Goal: Find specific page/section: Find specific page/section

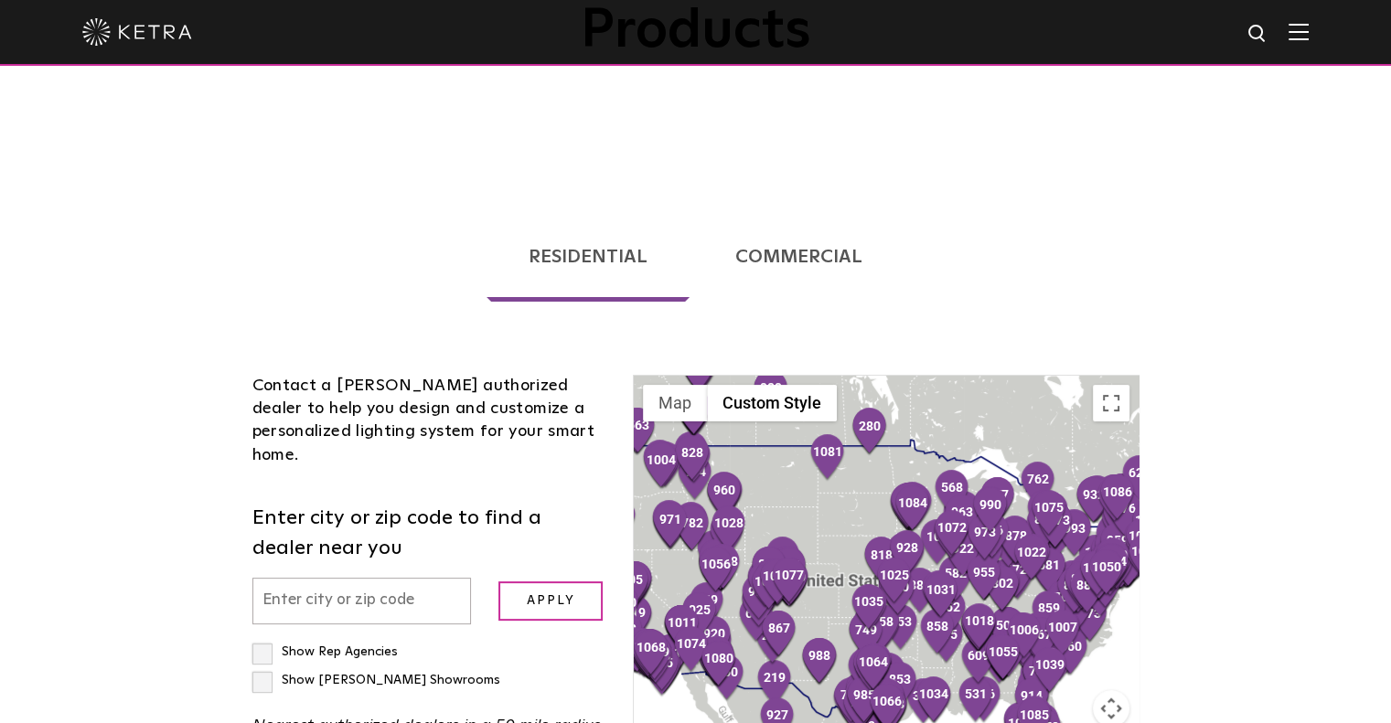
scroll to position [457, 0]
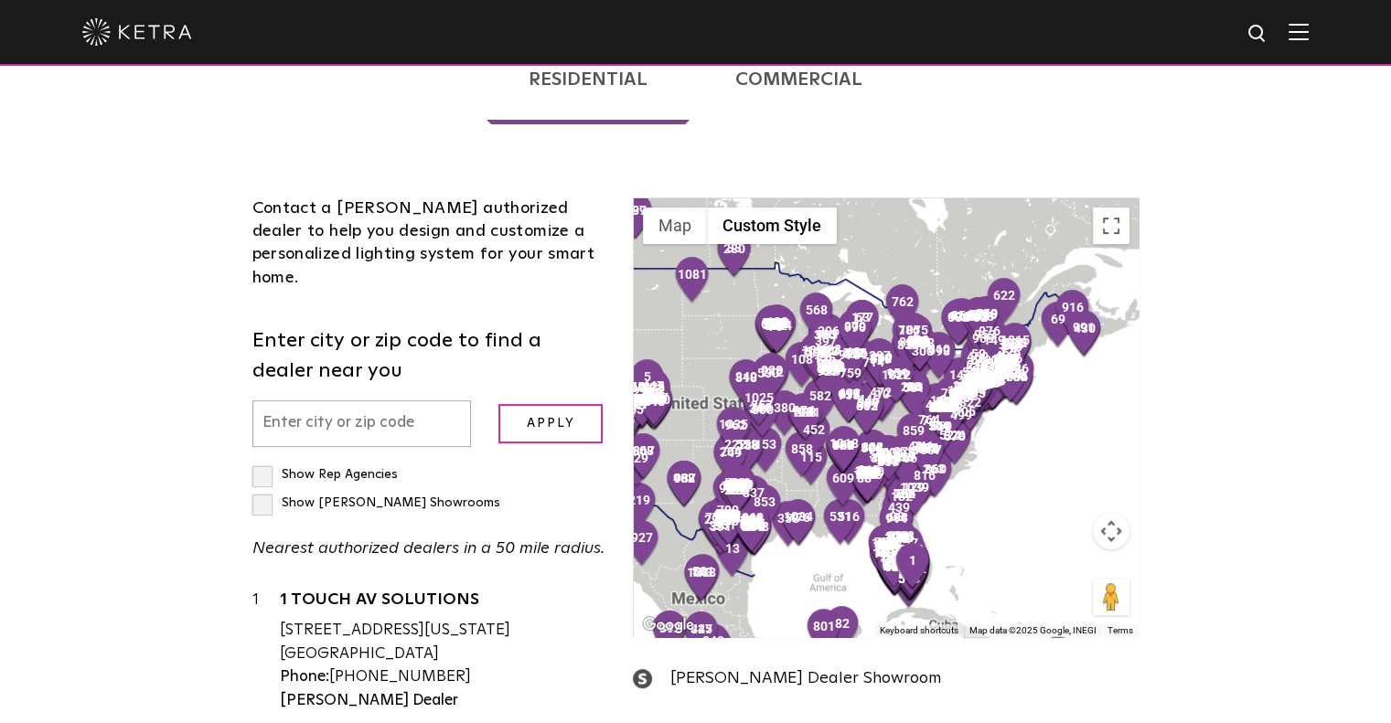
click at [313, 400] on input "text" at bounding box center [361, 423] width 219 height 47
type input "30269"
click at [537, 404] on input "Apply" at bounding box center [550, 423] width 104 height 39
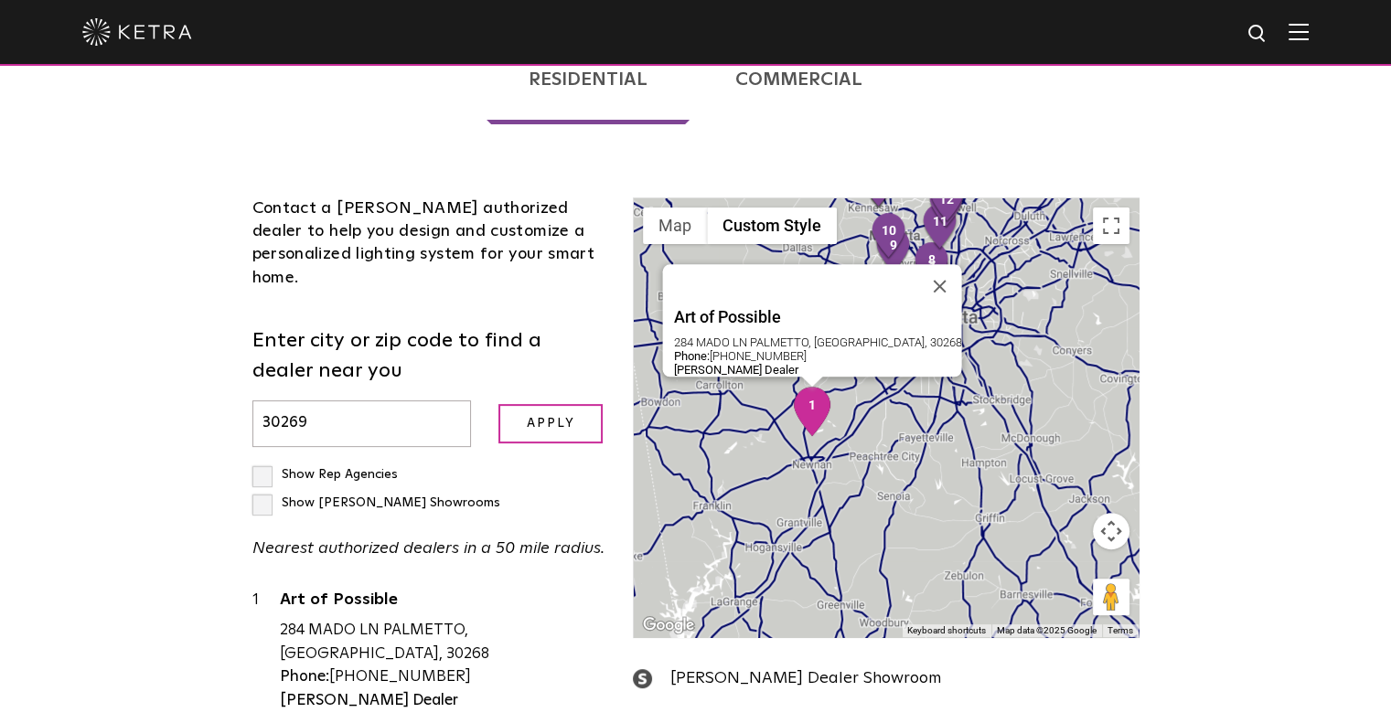
click at [808, 387] on img "1" at bounding box center [812, 411] width 38 height 49
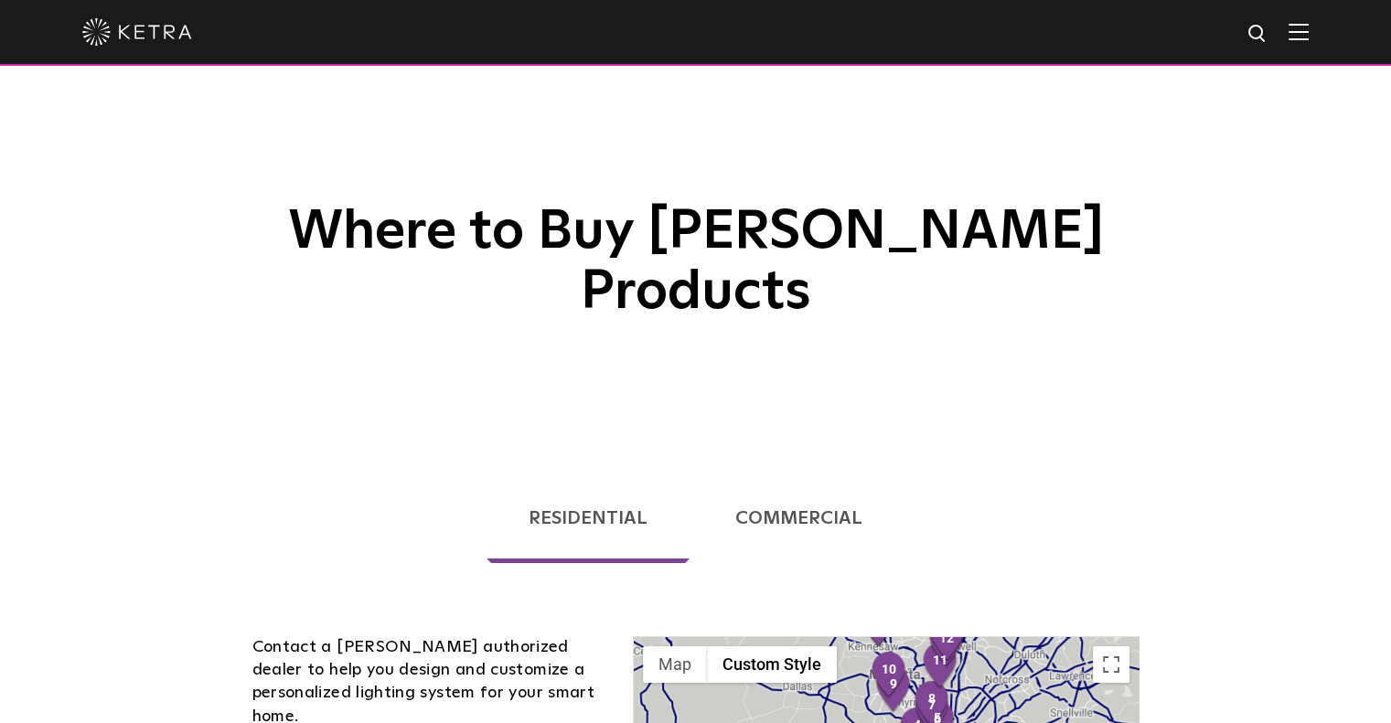
scroll to position [0, 0]
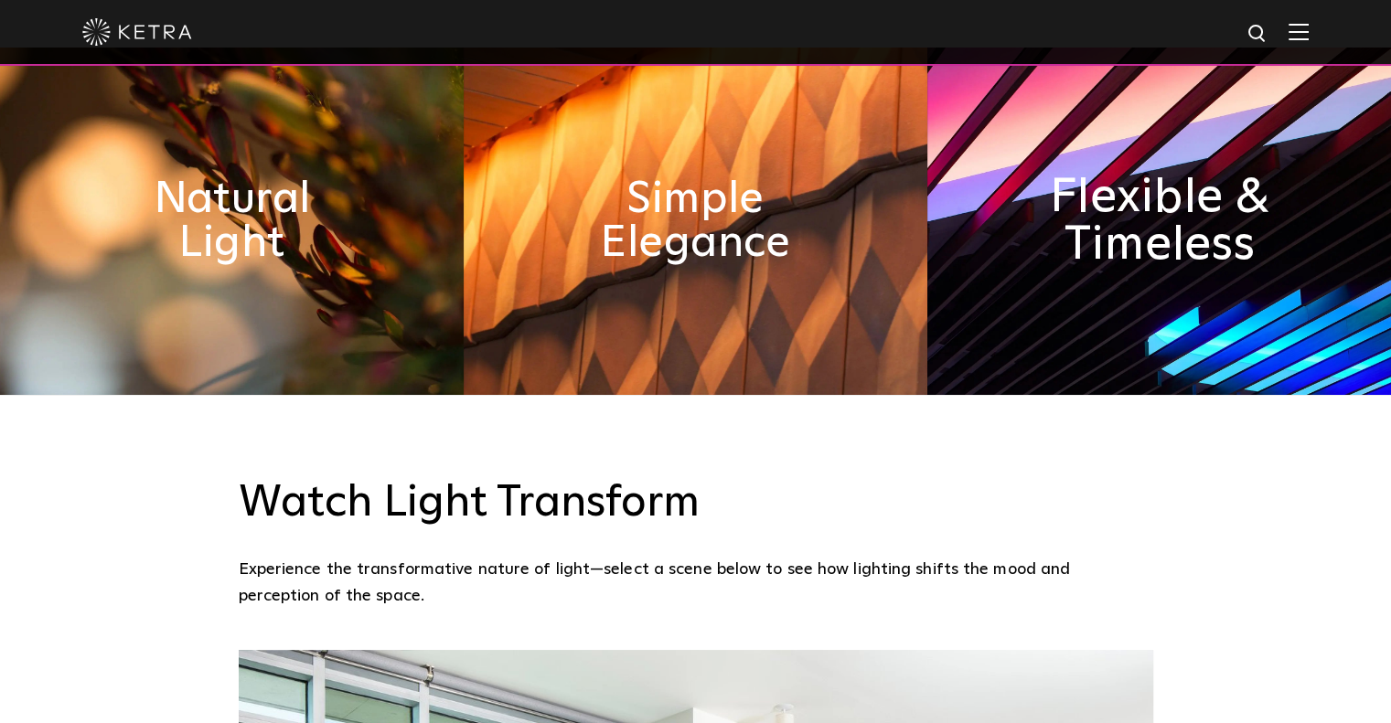
scroll to position [1006, 0]
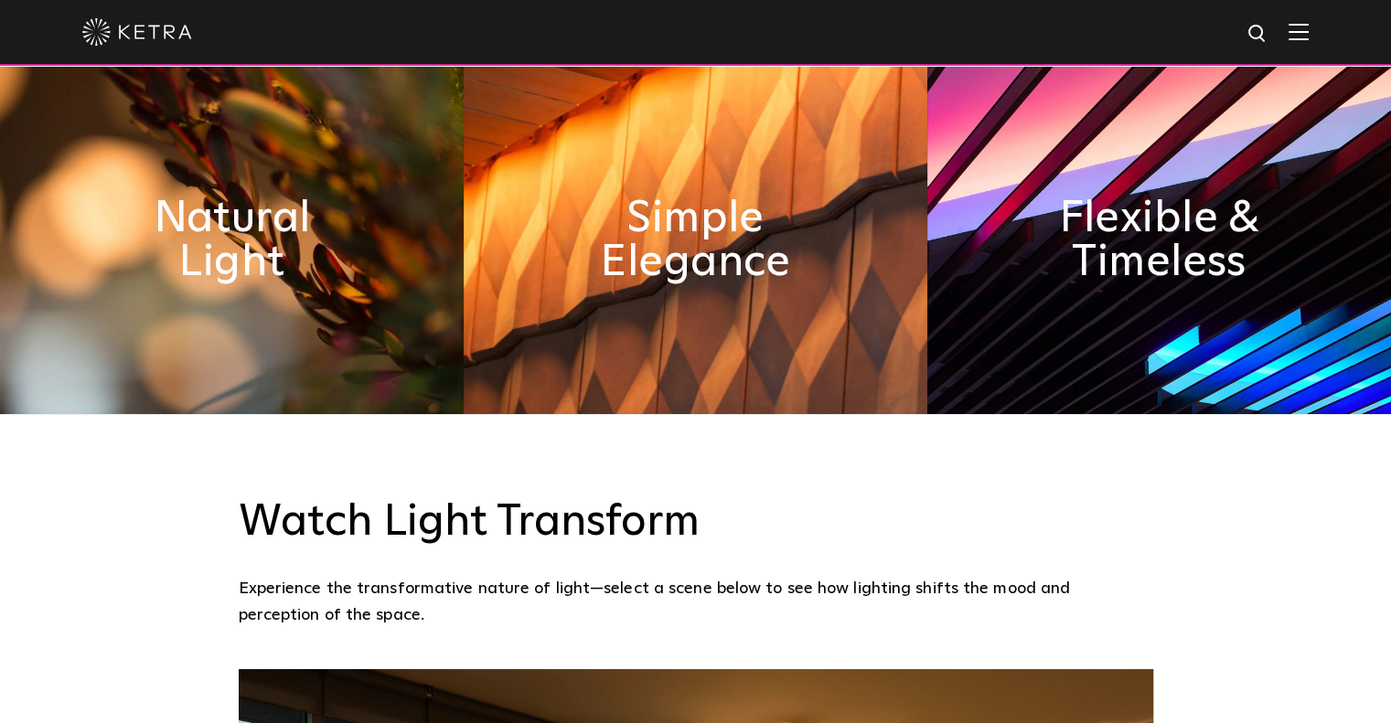
click at [1306, 27] on img at bounding box center [1298, 31] width 20 height 17
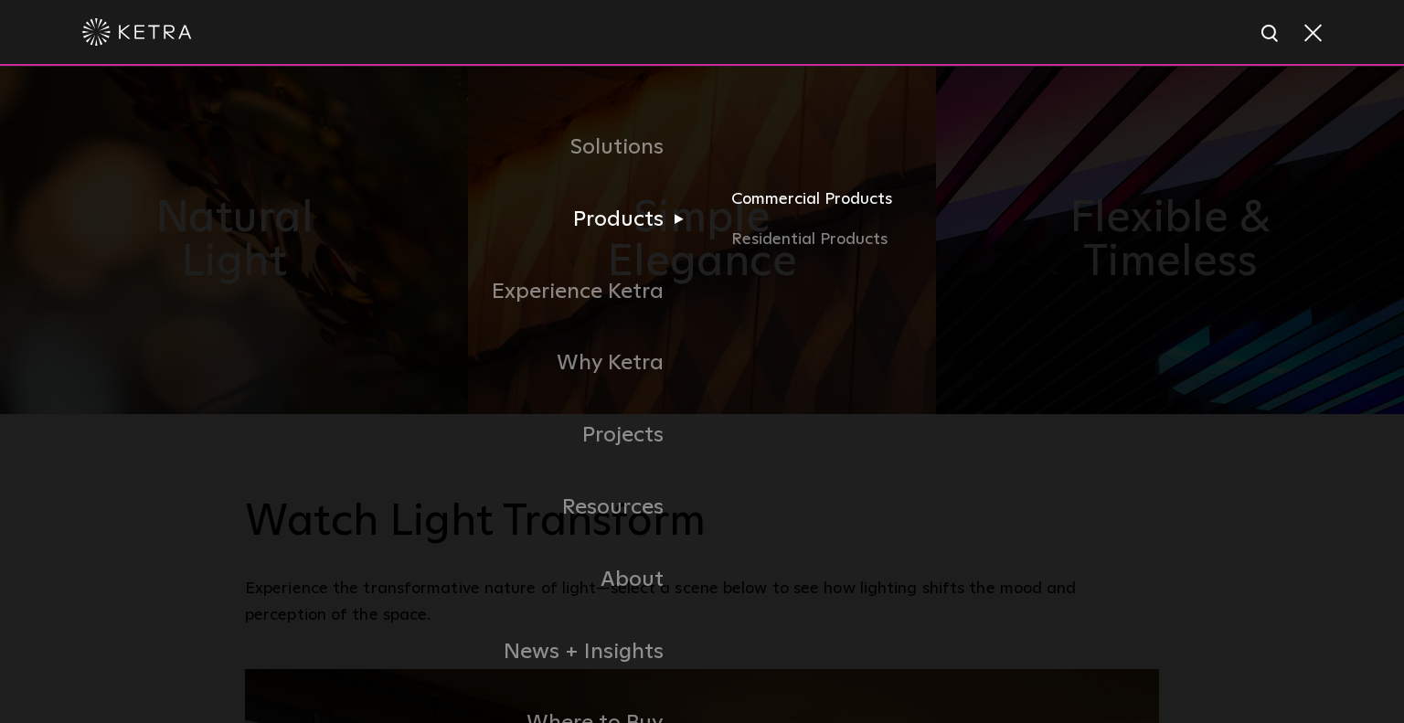
click at [801, 206] on link "Commercial Products" at bounding box center [945, 207] width 428 height 40
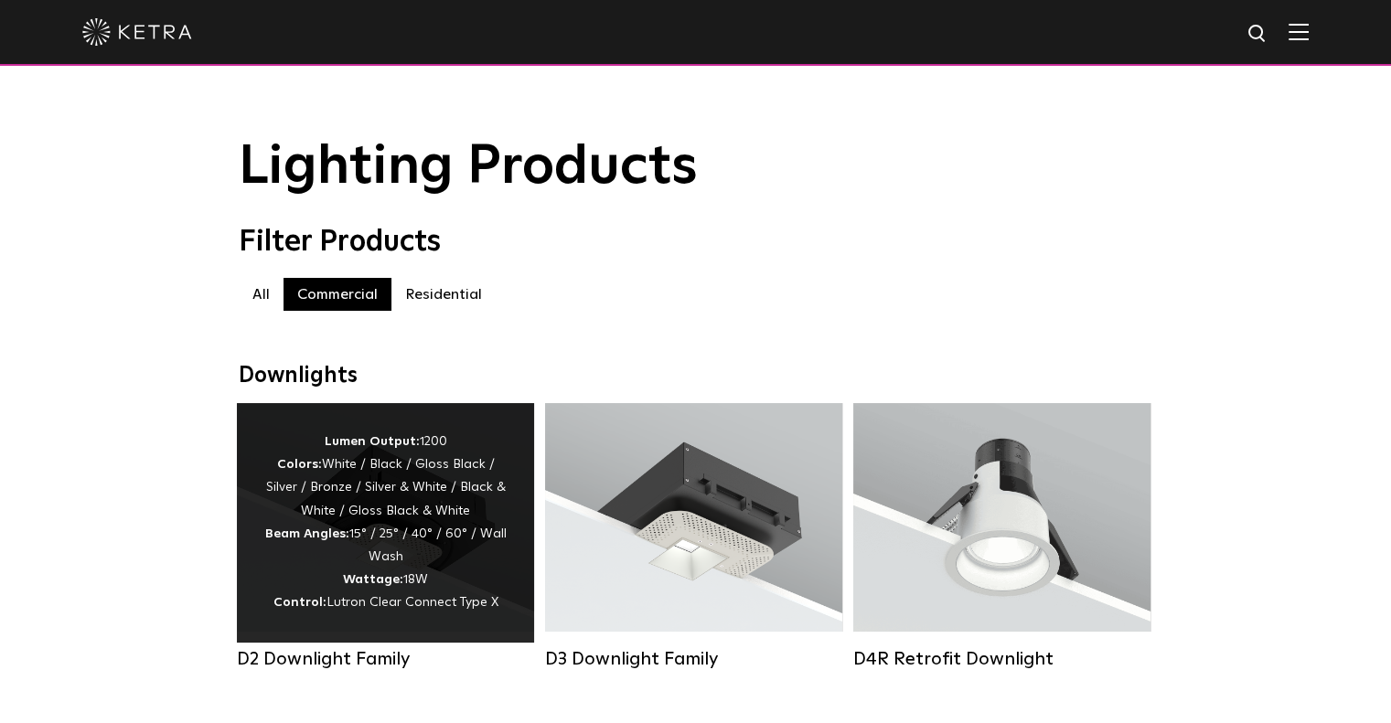
click at [403, 609] on span "Lutron Clear Connect Type X" at bounding box center [412, 602] width 172 height 13
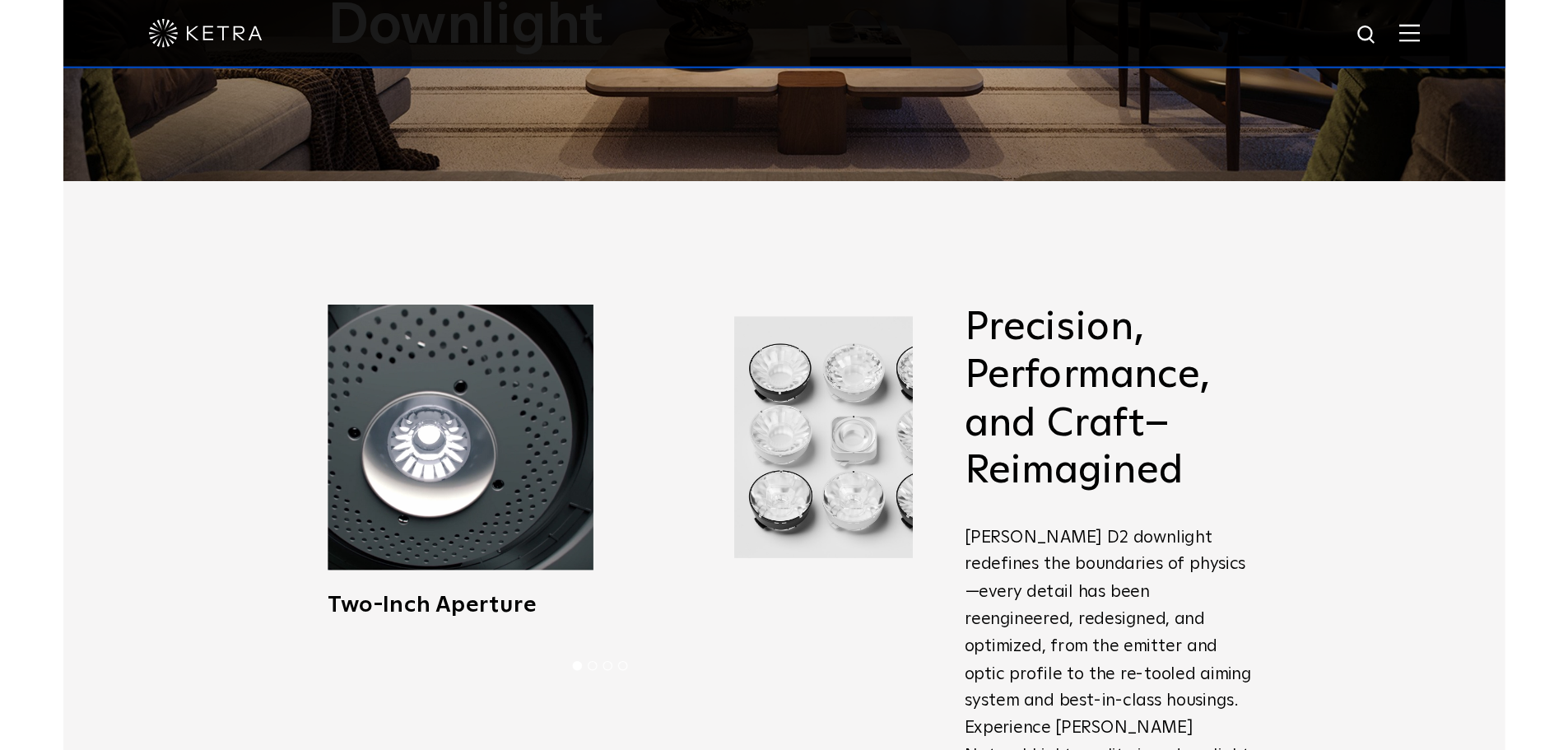
scroll to position [492, 0]
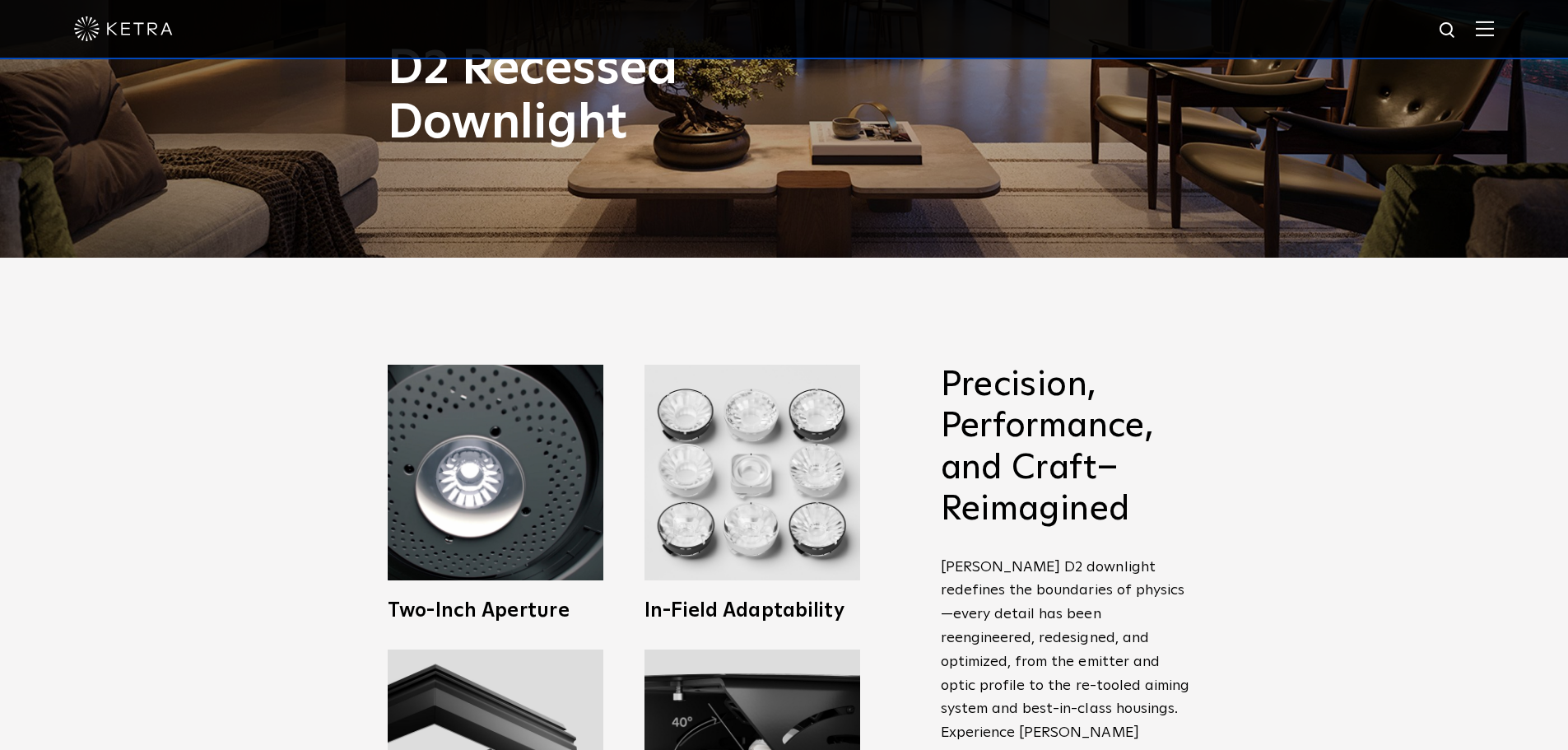
click at [1251, 460] on div "Precision, Performance, and Craft–Reimagined [PERSON_NAME] D2 downlight redefin…" at bounding box center [784, 659] width 1568 height 804
